Goal: Consume media (video, audio)

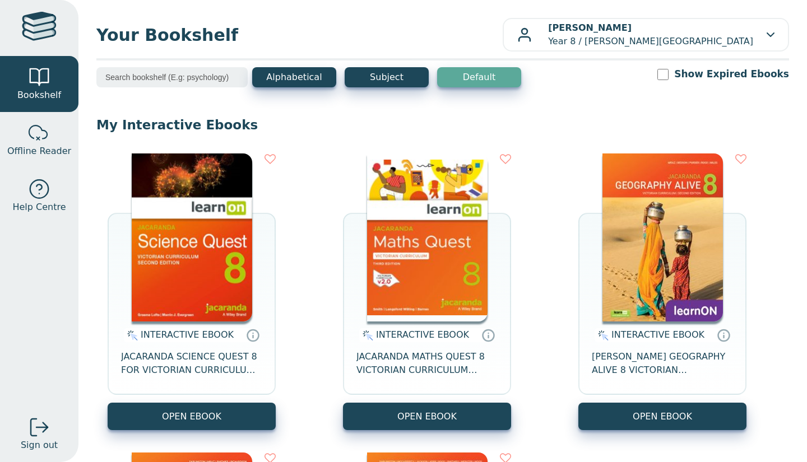
click at [213, 257] on img at bounding box center [192, 238] width 120 height 168
drag, startPoint x: 453, startPoint y: 269, endPoint x: 446, endPoint y: 268, distance: 7.4
click at [446, 268] on img at bounding box center [427, 238] width 120 height 168
click at [382, 256] on img at bounding box center [427, 238] width 120 height 168
